Goal: Find specific page/section: Find specific page/section

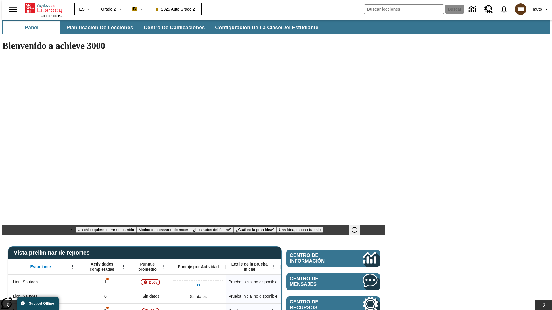
click at [96, 28] on span "Planificación de lecciones" at bounding box center [99, 27] width 67 height 7
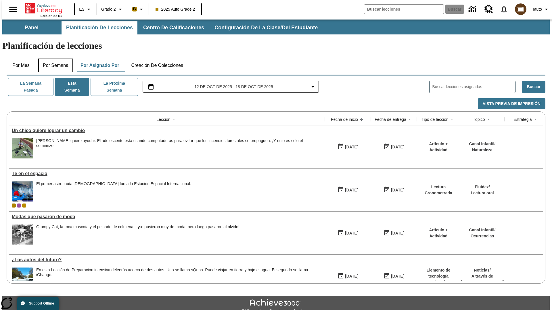
click at [54, 59] on button "Por semana" at bounding box center [55, 66] width 35 height 14
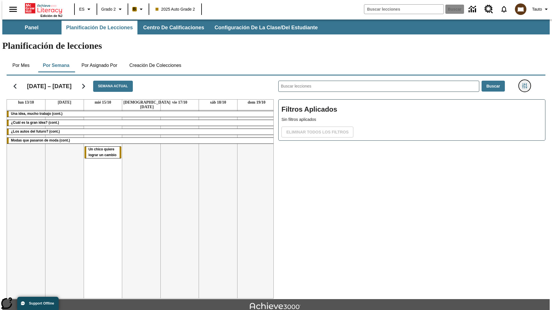
click at [526, 83] on icon "Menú lateral de filtros" at bounding box center [524, 85] width 5 height 5
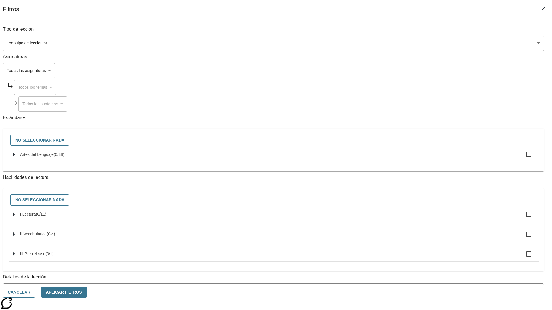
click at [414, 259] on body "Saltar al contenido principal Edición de NJ ES Grado 2 B 2025 Auto Grade 2 Busc…" at bounding box center [275, 178] width 547 height 317
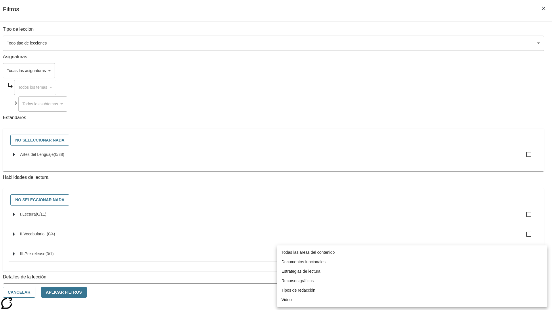
scroll to position [180, 0]
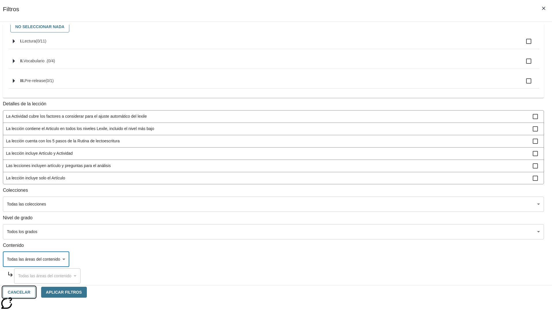
click at [35, 292] on button "Cancelar" at bounding box center [19, 292] width 32 height 11
click at [41, 8] on icon "Portada" at bounding box center [44, 8] width 38 height 11
